Goal: Unclear: Browse casually

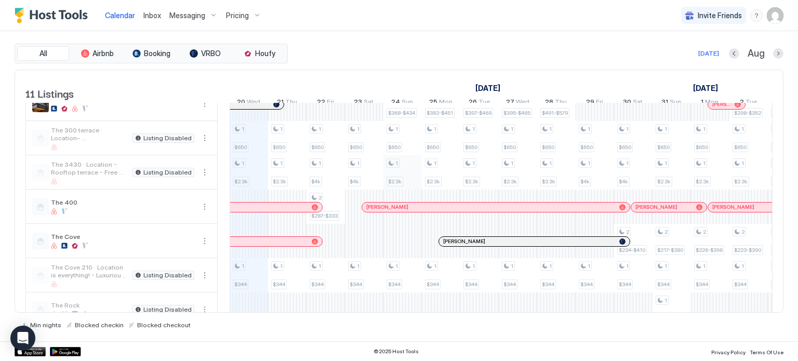
scroll to position [51, 0]
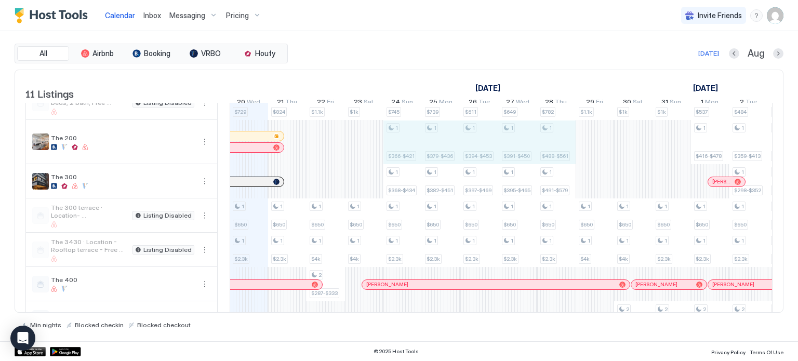
drag, startPoint x: 402, startPoint y: 151, endPoint x: 545, endPoint y: 160, distance: 142.7
click at [545, 160] on div "1 $729 1 $650 1 $2.3k 1 $344 1 $824 1 $650 1 $2.3k 1 $344 1 $1.1k 1 $650 1 $4k …" at bounding box center [691, 245] width 2077 height 387
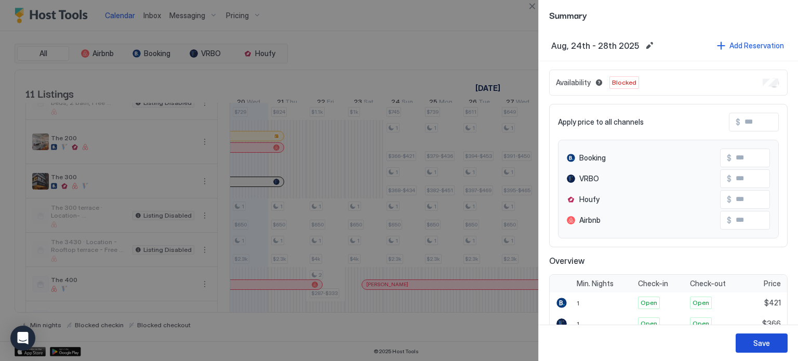
click at [750, 342] on button "Save" at bounding box center [762, 343] width 52 height 19
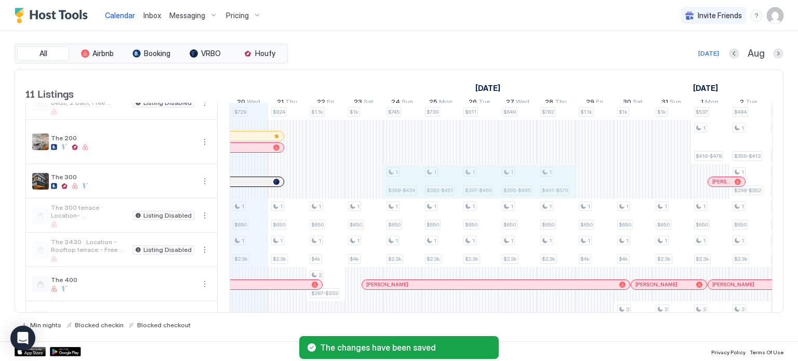
drag, startPoint x: 408, startPoint y: 189, endPoint x: 557, endPoint y: 193, distance: 149.3
click at [557, 193] on div "1 $729 1 $650 1 $2.3k 1 $344 1 $824 1 $650 1 $2.3k 1 $344 1 $1.1k 1 $650 1 $4k …" at bounding box center [691, 245] width 2077 height 387
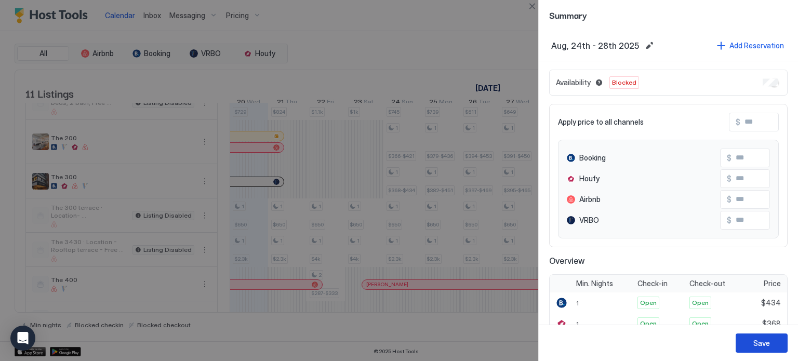
click at [753, 348] on button "Save" at bounding box center [762, 343] width 52 height 19
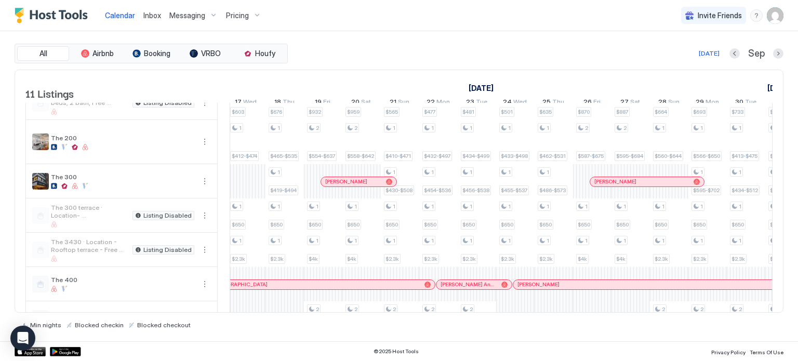
scroll to position [0, 909]
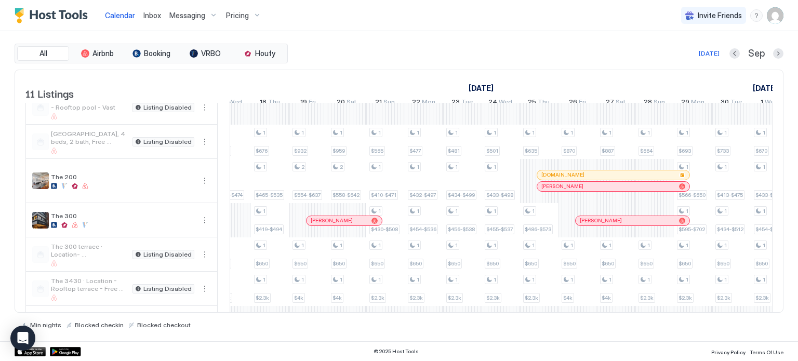
click at [619, 224] on div "[PERSON_NAME]" at bounding box center [627, 220] width 95 height 7
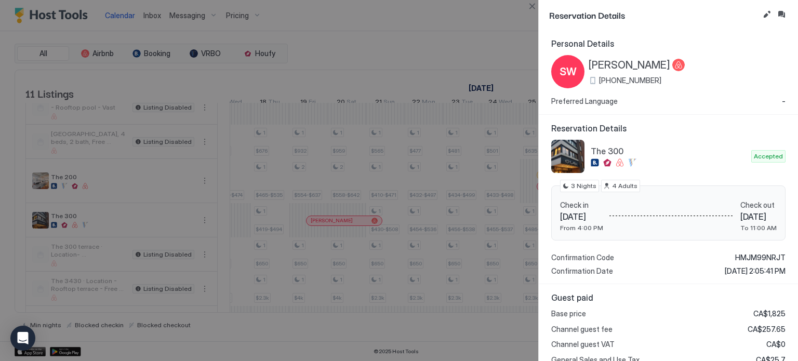
click at [518, 207] on div at bounding box center [399, 180] width 798 height 361
click at [515, 228] on div at bounding box center [399, 180] width 798 height 361
click at [534, 12] on button "Close" at bounding box center [532, 6] width 12 height 12
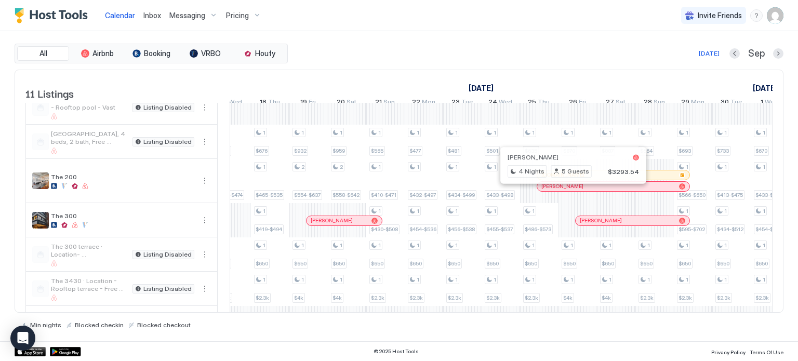
click at [569, 191] on div at bounding box center [569, 186] width 8 height 8
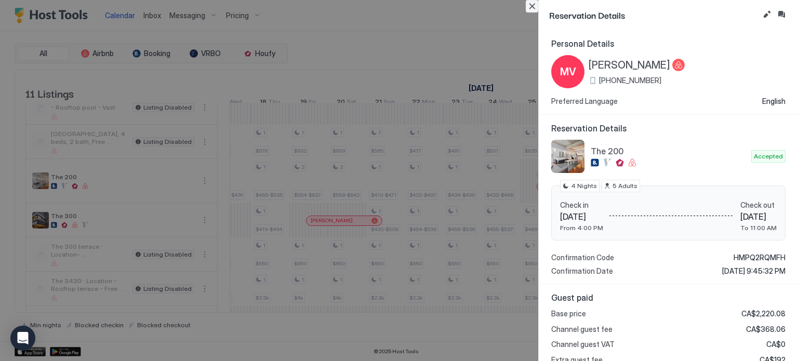
click at [532, 1] on button "Close" at bounding box center [532, 6] width 12 height 12
